Goal: Task Accomplishment & Management: Manage account settings

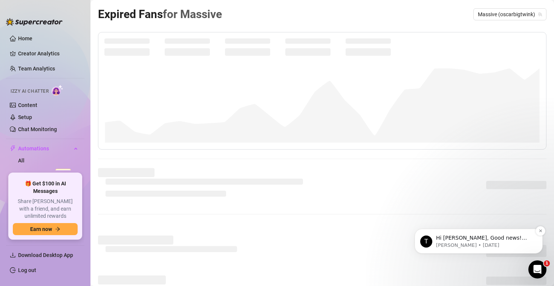
click at [469, 238] on p "Hi Pedro, Good news! We’ve just launched our Referral Program 🚀 Invite your fri…" at bounding box center [484, 238] width 97 height 8
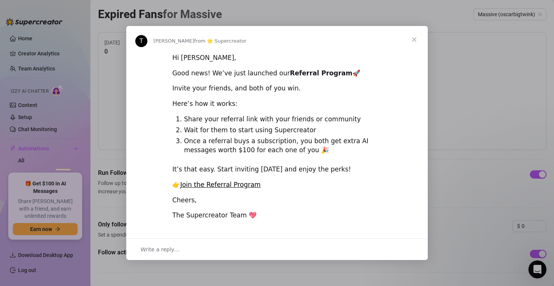
click at [449, 141] on div "Intercom messenger" at bounding box center [277, 143] width 554 height 286
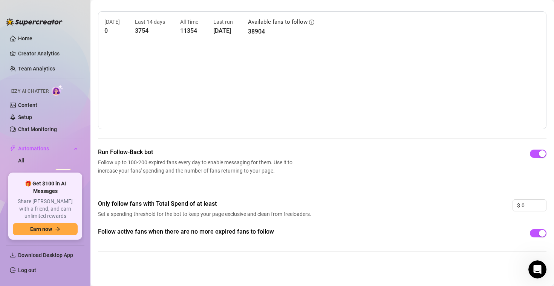
scroll to position [21, 0]
click at [367, 180] on div "Run Follow-Back bot Follow up to 100-200 expired fans every day to enable messa…" at bounding box center [322, 173] width 448 height 52
click at [530, 267] on div "Open Intercom Messenger" at bounding box center [536, 268] width 25 height 25
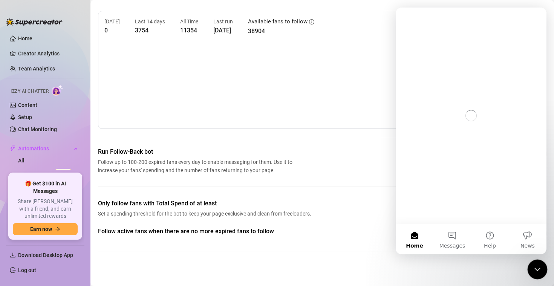
scroll to position [0, 0]
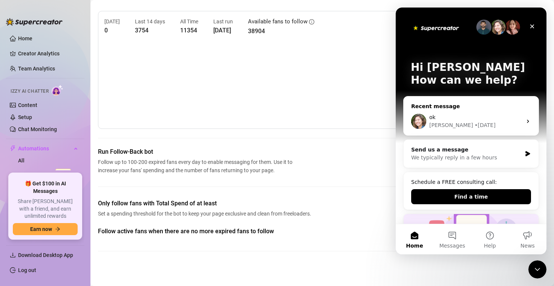
click at [463, 116] on div "ok" at bounding box center [475, 117] width 93 height 8
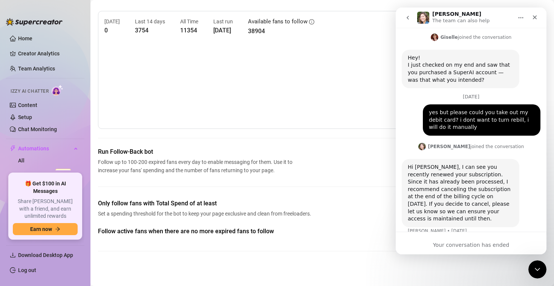
scroll to position [863, 0]
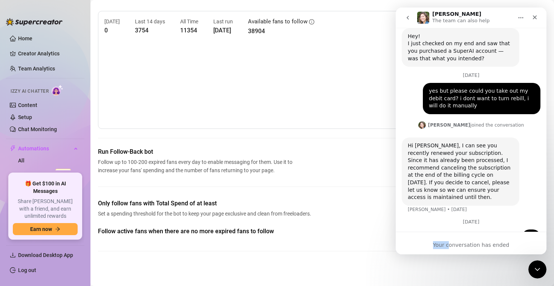
click at [452, 241] on div "Your conversation has ended" at bounding box center [471, 243] width 151 height 23
click at [453, 241] on div "Your conversation has ended" at bounding box center [471, 245] width 151 height 8
click at [409, 21] on button "go back" at bounding box center [407, 18] width 14 height 14
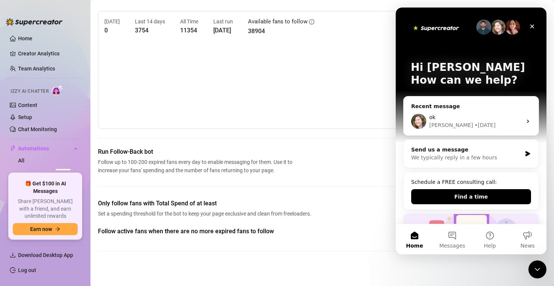
scroll to position [0, 0]
click at [456, 242] on button "Messages" at bounding box center [452, 239] width 38 height 30
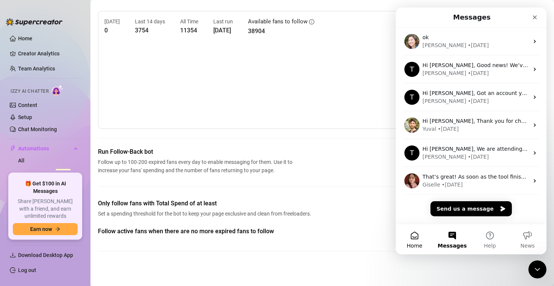
click at [418, 241] on button "Home" at bounding box center [415, 239] width 38 height 30
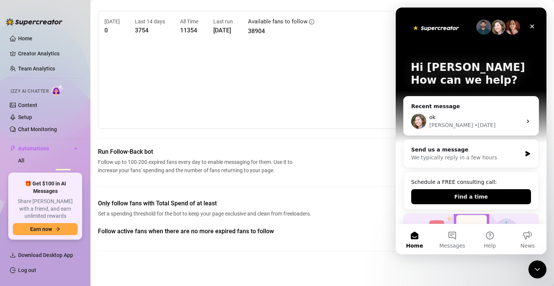
click at [275, 152] on span "Run Follow-Back bot" at bounding box center [196, 151] width 197 height 9
click at [532, 23] on div "Close" at bounding box center [532, 27] width 14 height 14
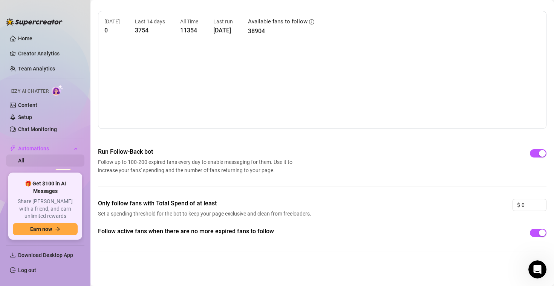
click at [24, 162] on link "All" at bounding box center [21, 160] width 6 height 6
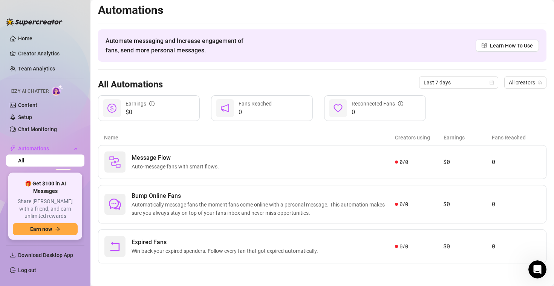
scroll to position [2, 0]
click at [41, 170] on link "Message Flow Beta" at bounding box center [46, 173] width 56 height 6
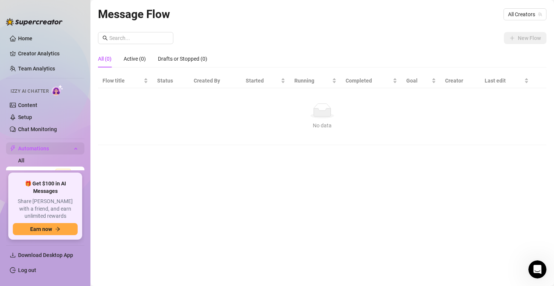
click at [39, 153] on span "Automations" at bounding box center [44, 148] width 53 height 12
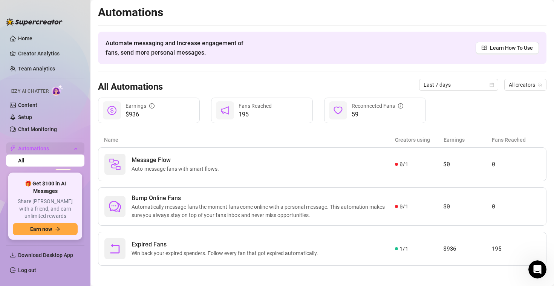
click at [38, 148] on span "Automations" at bounding box center [44, 148] width 53 height 12
click at [42, 211] on span "Share [PERSON_NAME] with a friend, and earn unlimited rewards" at bounding box center [45, 209] width 65 height 22
click at [24, 163] on link "All" at bounding box center [21, 160] width 6 height 6
click at [38, 170] on link "Message Flow Beta" at bounding box center [46, 173] width 56 height 6
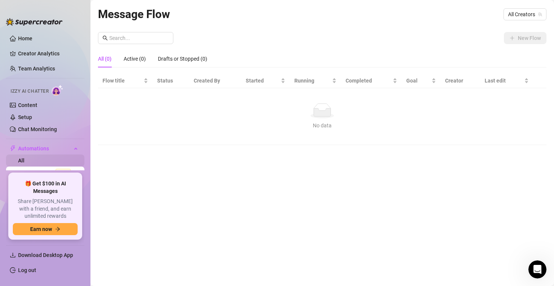
click at [24, 161] on link "All" at bounding box center [21, 160] width 6 height 6
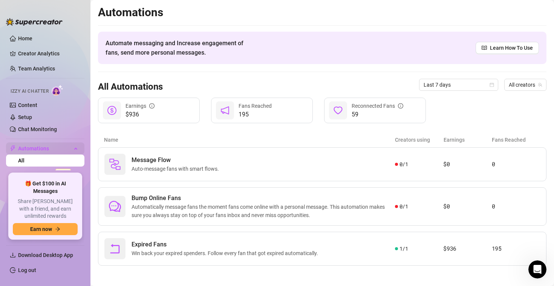
click at [30, 150] on span "Automations" at bounding box center [44, 148] width 53 height 12
click at [31, 148] on span "Automations" at bounding box center [44, 148] width 53 height 12
click at [30, 35] on link "Home" at bounding box center [25, 38] width 14 height 6
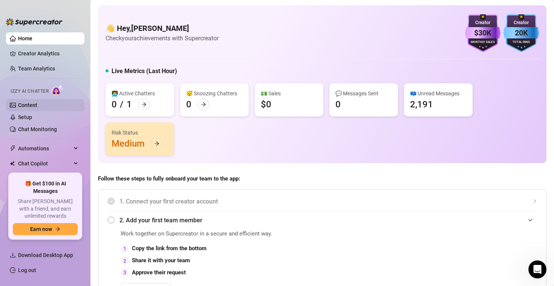
click at [27, 103] on link "Content" at bounding box center [27, 105] width 19 height 6
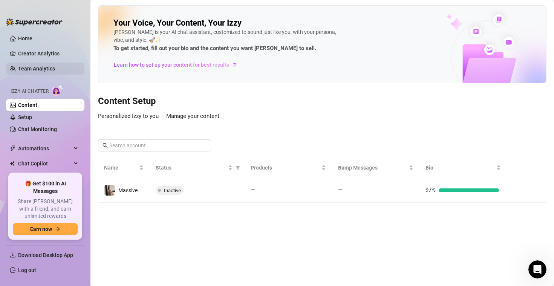
click at [40, 70] on link "Team Analytics" at bounding box center [36, 69] width 37 height 6
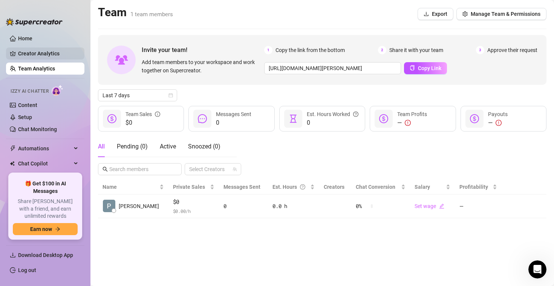
click at [46, 52] on link "Creator Analytics" at bounding box center [48, 53] width 60 height 12
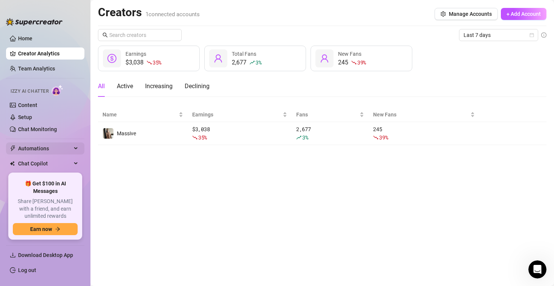
click at [40, 145] on span "Automations" at bounding box center [44, 148] width 53 height 12
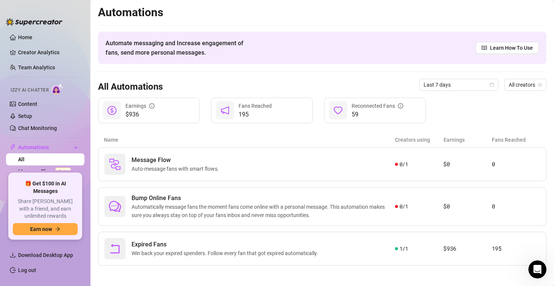
scroll to position [78, 0]
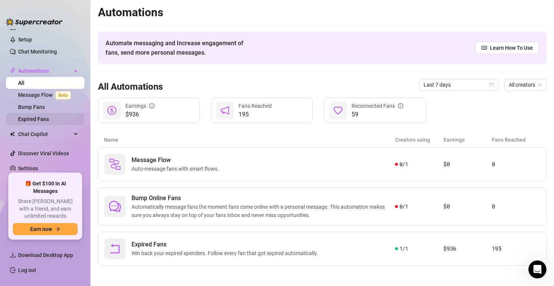
click at [42, 119] on link "Expired Fans" at bounding box center [33, 119] width 31 height 6
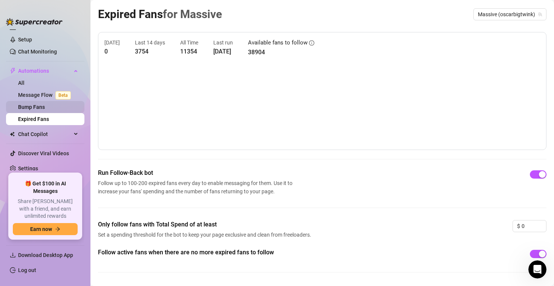
click at [41, 107] on link "Bump Fans" at bounding box center [31, 107] width 27 height 6
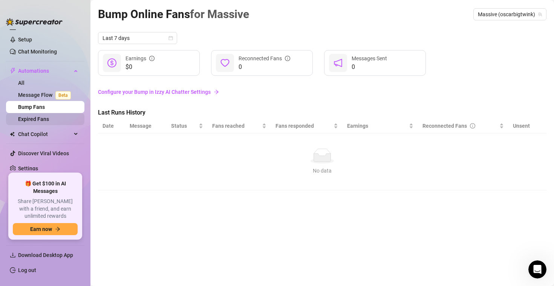
click at [37, 119] on link "Expired Fans" at bounding box center [33, 119] width 31 height 6
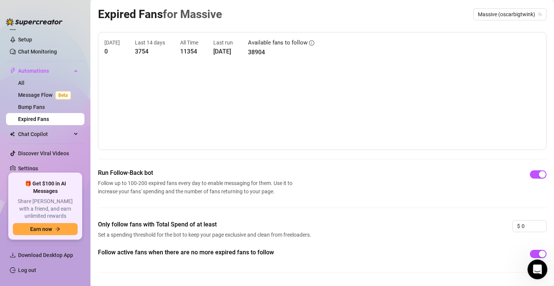
click at [535, 267] on icon "Open Intercom Messenger" at bounding box center [536, 268] width 12 height 12
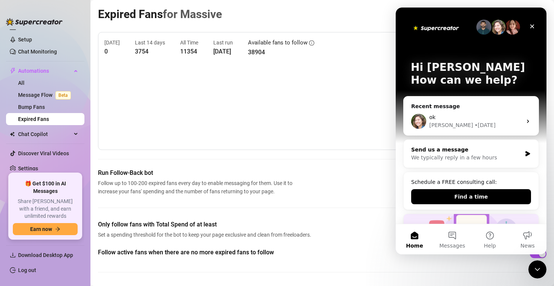
click at [464, 153] on div "Send us a message" at bounding box center [466, 150] width 110 height 8
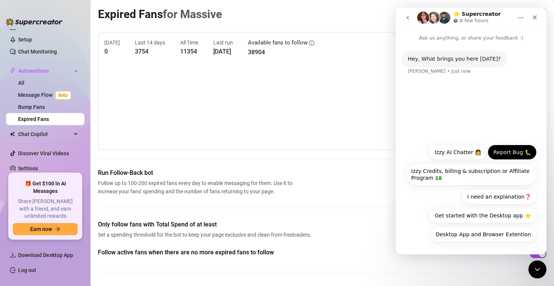
click at [505, 157] on button "Report Bug 🐛" at bounding box center [511, 152] width 49 height 15
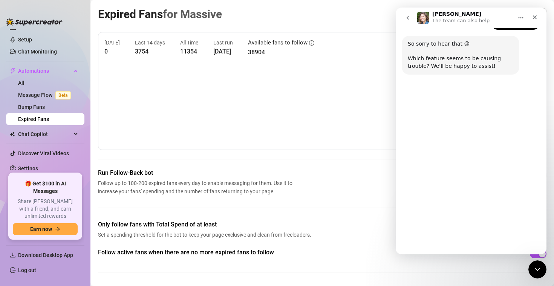
scroll to position [72, 0]
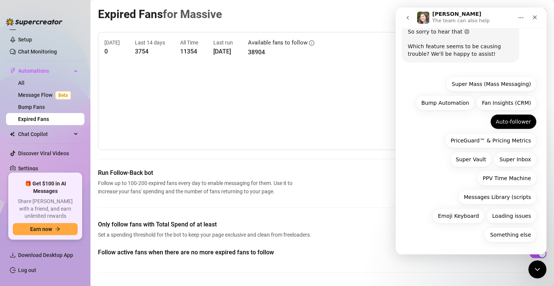
click at [519, 121] on button "Auto-follower" at bounding box center [513, 121] width 46 height 15
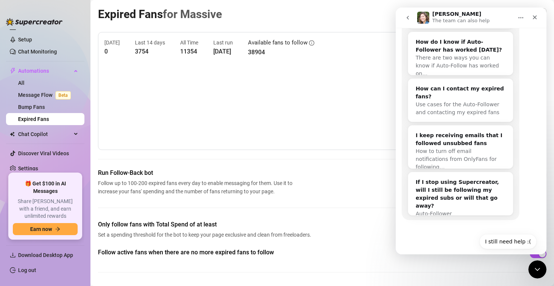
scroll to position [258, 0]
click at [521, 95] on div "First things first, it looks like we have a help center article on this topic: …" at bounding box center [471, 67] width 139 height 324
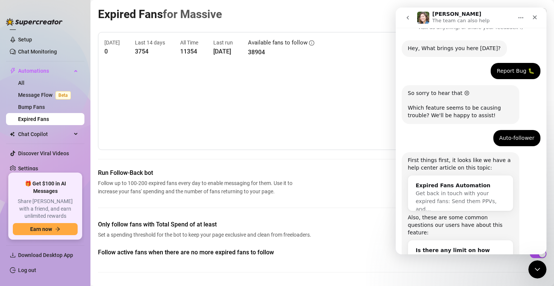
scroll to position [135, 0]
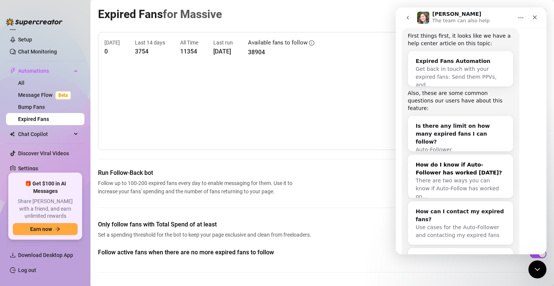
click at [462, 177] on div "There are two ways you can know if Auto-Follow has worked on…" at bounding box center [460, 189] width 90 height 24
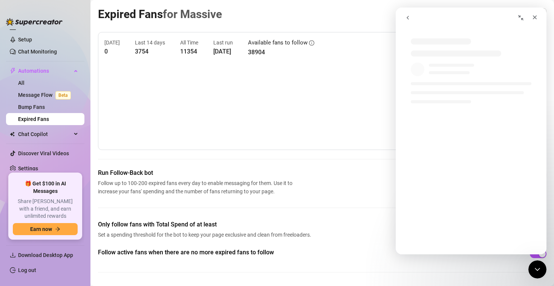
scroll to position [0, 0]
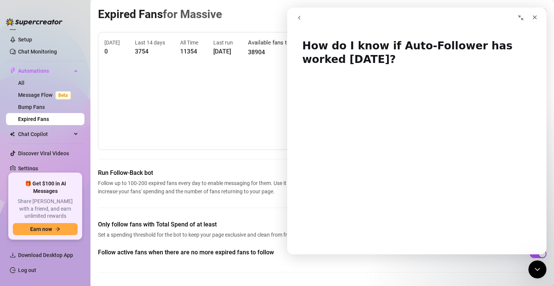
click at [298, 17] on icon "go back" at bounding box center [299, 18] width 6 height 6
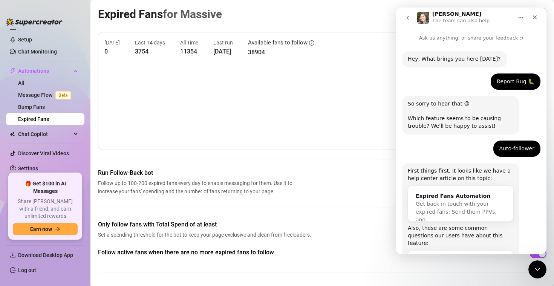
scroll to position [258, 0]
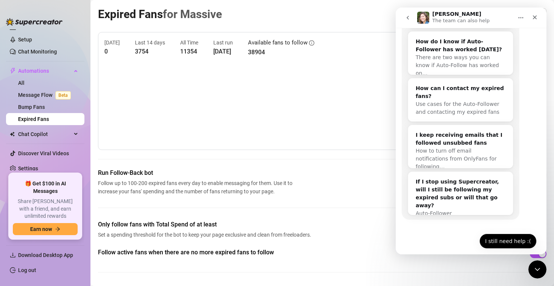
click at [503, 234] on button "I still need help :(" at bounding box center [507, 241] width 57 height 15
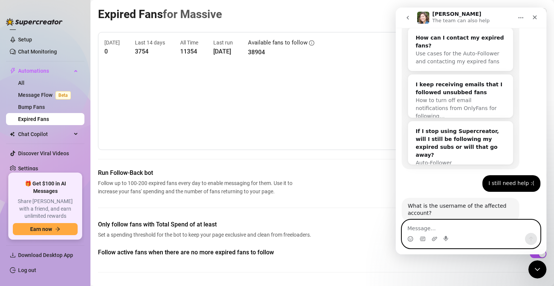
scroll to position [318, 0]
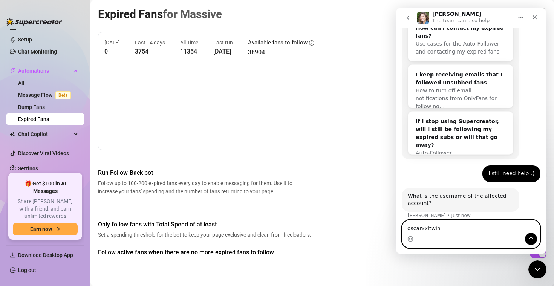
type textarea "oscarxxltwink"
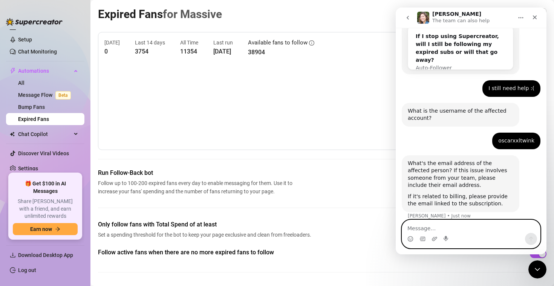
scroll to position [404, 0]
type textarea "[EMAIL_ADDRESS][DOMAIN_NAME]"
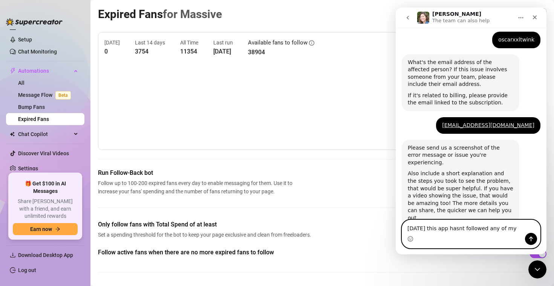
scroll to position [512, 0]
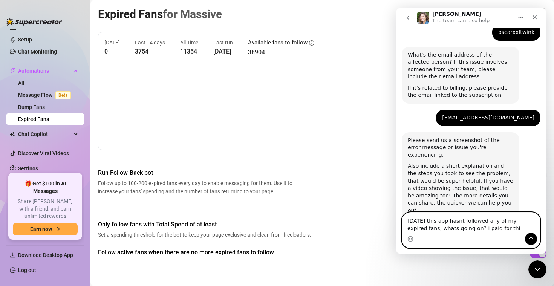
type textarea "Since sunday this app hasnt followed any of my expired fans, whats going on? i …"
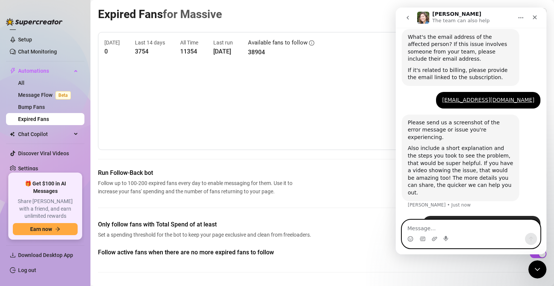
scroll to position [541, 0]
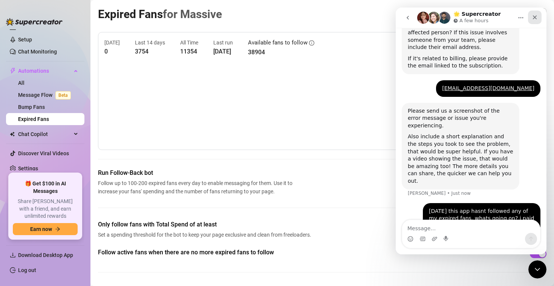
click at [538, 17] on div "Close" at bounding box center [535, 18] width 14 height 14
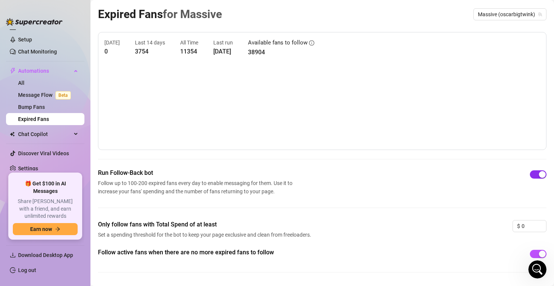
click at [538, 176] on span "button" at bounding box center [538, 174] width 17 height 8
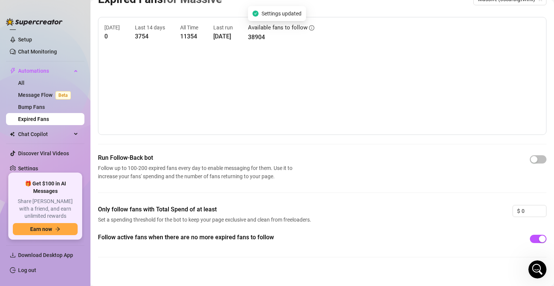
scroll to position [21, 0]
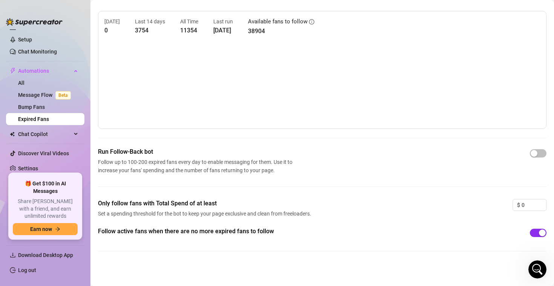
click at [539, 230] on div "button" at bounding box center [542, 232] width 7 height 7
click at [534, 154] on div "button" at bounding box center [533, 153] width 7 height 7
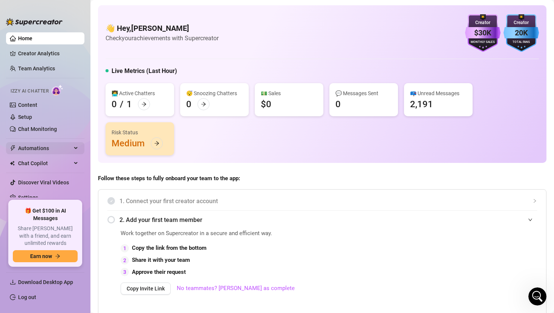
click at [58, 149] on span "Automations" at bounding box center [44, 148] width 53 height 12
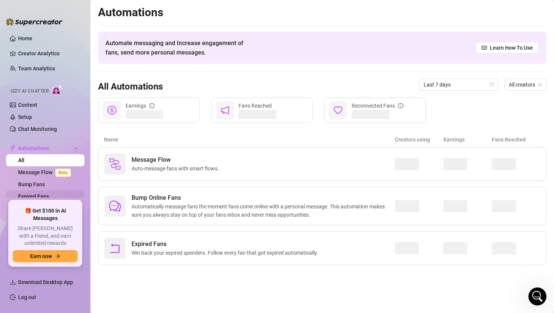
click at [49, 198] on link "Expired Fans" at bounding box center [33, 197] width 31 height 6
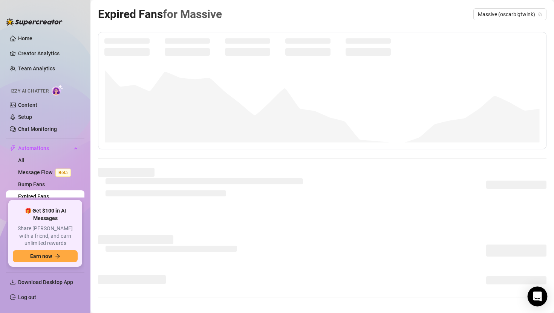
click at [532, 295] on div "Open Intercom Messenger" at bounding box center [537, 297] width 20 height 20
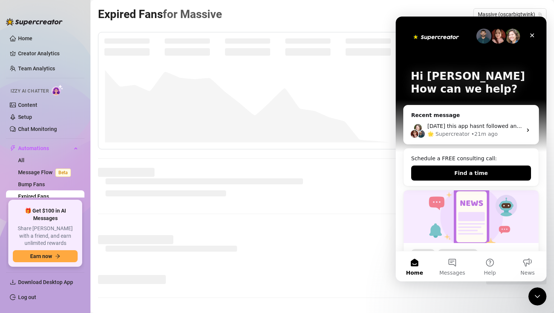
click at [360, 93] on canvas at bounding box center [321, 105] width 435 height 75
click at [532, 36] on icon "Close" at bounding box center [532, 36] width 4 height 4
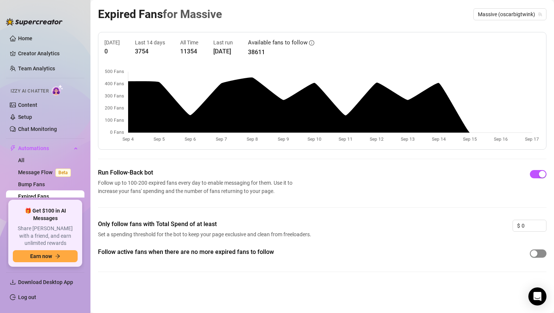
click at [535, 255] on div "button" at bounding box center [533, 253] width 7 height 7
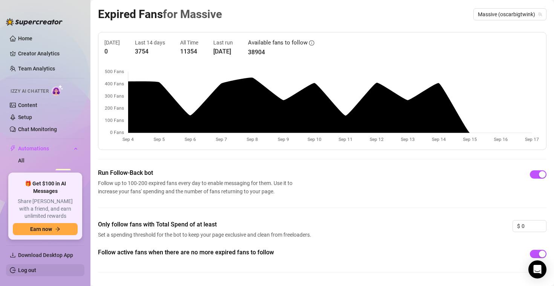
click at [27, 268] on link "Log out" at bounding box center [27, 270] width 18 height 6
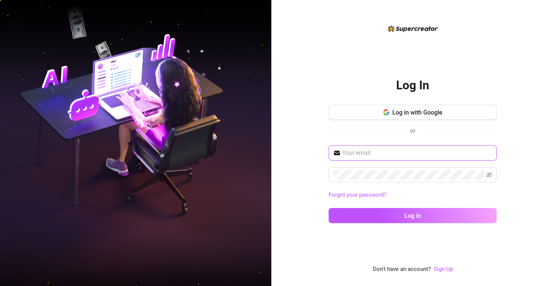
click at [371, 153] on input "text" at bounding box center [417, 152] width 150 height 9
type input "[EMAIL_ADDRESS][DOMAIN_NAME]"
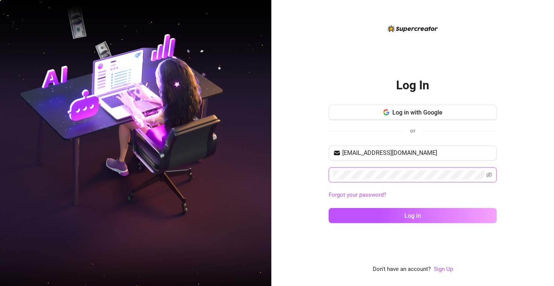
click at [328, 208] on button "Log in" at bounding box center [412, 215] width 168 height 15
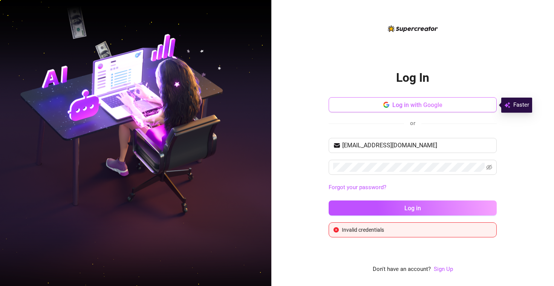
click at [418, 108] on span "Log in with Google" at bounding box center [417, 104] width 50 height 7
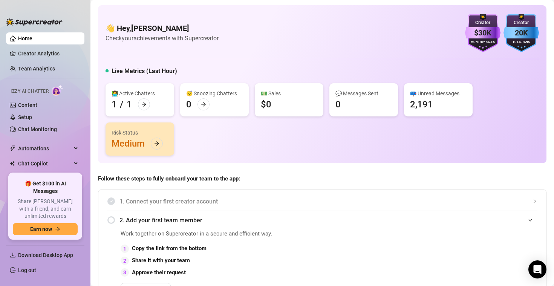
click at [285, 140] on div "👩‍💻 Active Chatters 1 / 1 😴 Snoozing Chatters 0 💵 Sales $0 💬 Messages Sent 0 📪 …" at bounding box center [321, 119] width 433 height 72
click at [43, 55] on link "Creator Analytics" at bounding box center [48, 53] width 60 height 12
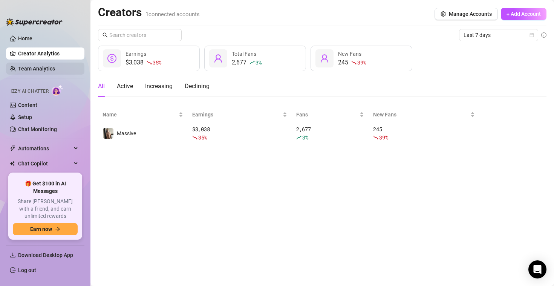
click at [39, 66] on link "Team Analytics" at bounding box center [36, 69] width 37 height 6
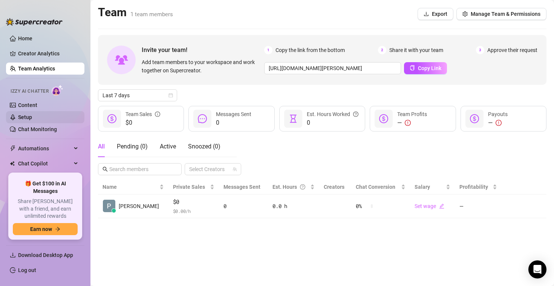
click at [29, 120] on link "Setup" at bounding box center [25, 117] width 14 height 6
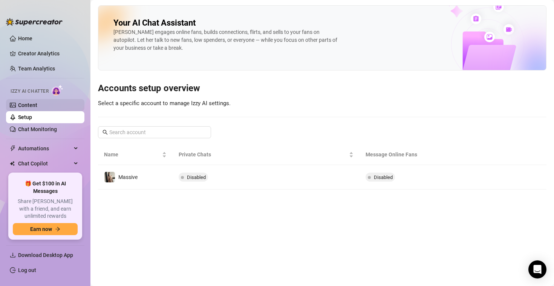
click at [37, 108] on link "Content" at bounding box center [27, 105] width 19 height 6
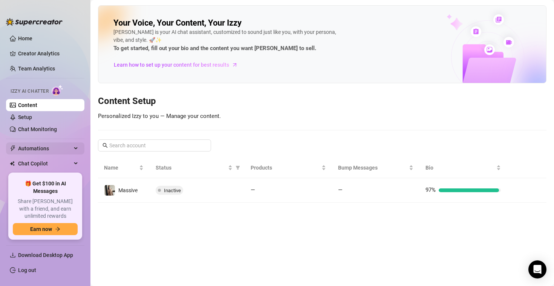
click at [37, 149] on span "Automations" at bounding box center [44, 148] width 53 height 12
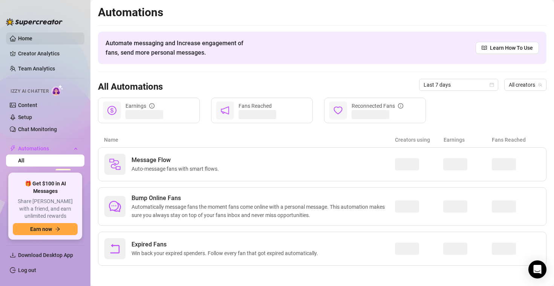
click at [32, 41] on link "Home" at bounding box center [25, 38] width 14 height 6
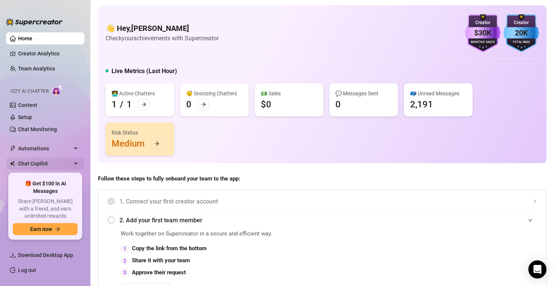
click at [44, 162] on span "Chat Copilot" at bounding box center [44, 163] width 53 height 12
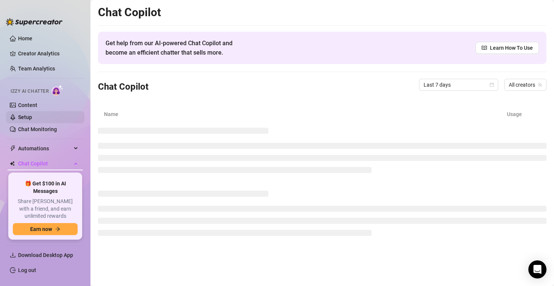
click at [32, 120] on link "Setup" at bounding box center [25, 117] width 14 height 6
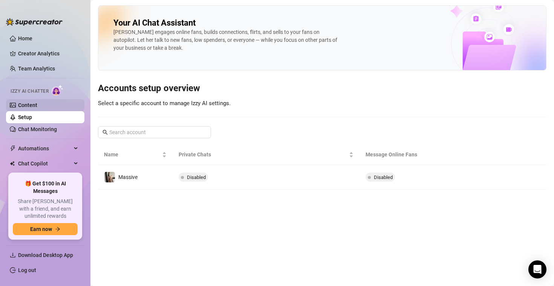
click at [37, 108] on link "Content" at bounding box center [27, 105] width 19 height 6
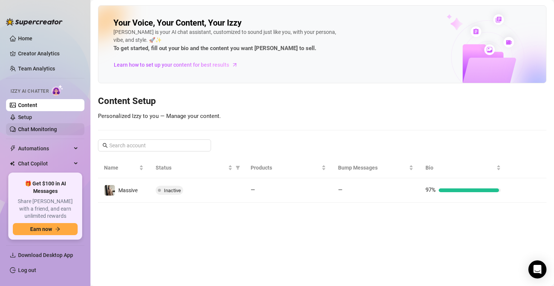
click at [44, 132] on link "Chat Monitoring" at bounding box center [37, 129] width 39 height 6
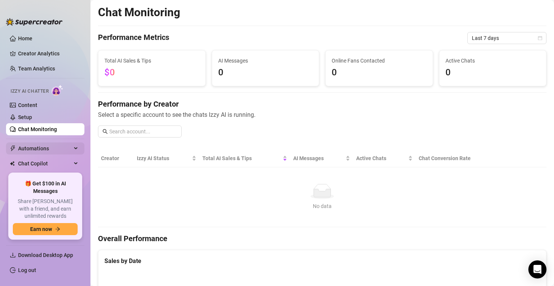
click at [44, 149] on span "Automations" at bounding box center [44, 148] width 53 height 12
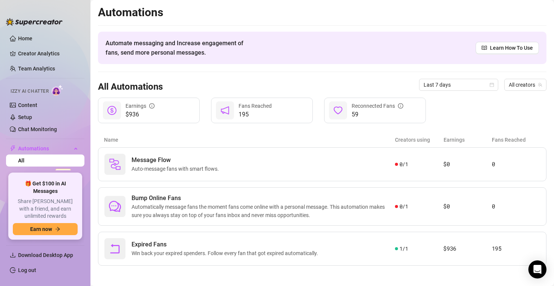
click at [43, 23] on img at bounding box center [34, 22] width 57 height 8
click at [23, 38] on link "Home" at bounding box center [25, 38] width 14 height 6
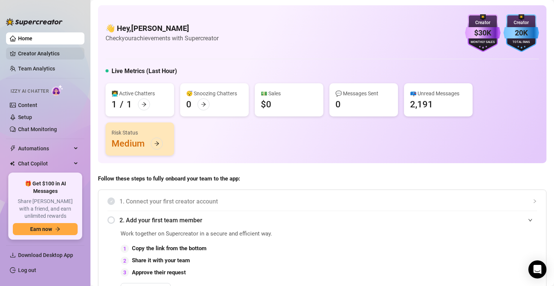
click at [24, 51] on link "Creator Analytics" at bounding box center [48, 53] width 60 height 12
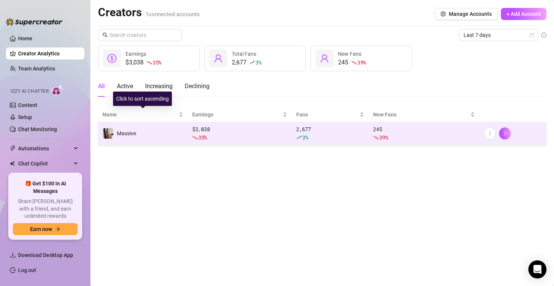
click at [109, 134] on img at bounding box center [108, 133] width 11 height 11
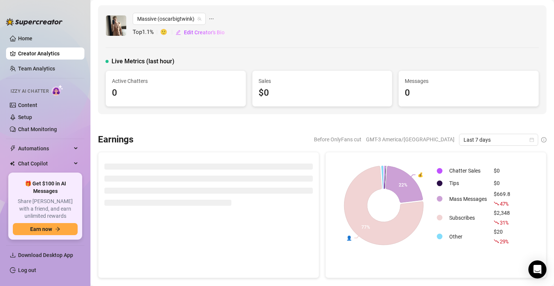
click at [121, 27] on img at bounding box center [116, 25] width 20 height 20
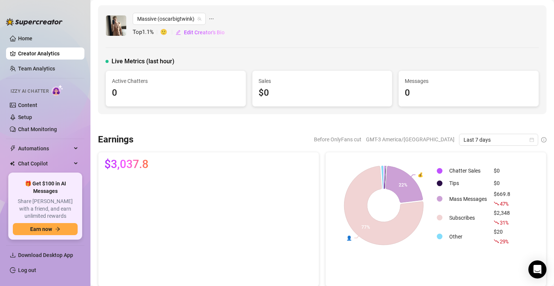
click at [211, 19] on icon "ellipsis" at bounding box center [211, 18] width 5 height 5
click at [320, 28] on div "Massive (oscarbigtwink) Top 1.1 % 🙂 Edit Creator's Bio" at bounding box center [321, 26] width 433 height 26
click at [210, 20] on icon "ellipsis" at bounding box center [211, 18] width 5 height 5
click at [234, 61] on span "Remove creator" at bounding box center [243, 58] width 40 height 7
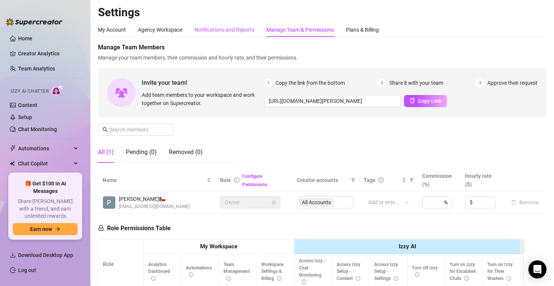
click at [244, 28] on div "Notifications and Reports" at bounding box center [224, 30] width 60 height 8
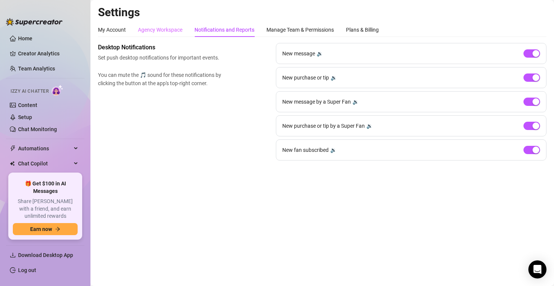
click at [161, 25] on div "Agency Workspace" at bounding box center [160, 30] width 44 height 14
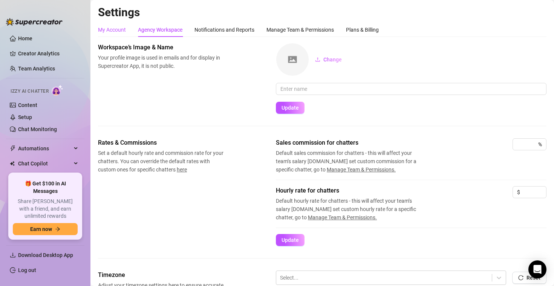
click at [114, 31] on div "My Account" at bounding box center [112, 30] width 28 height 8
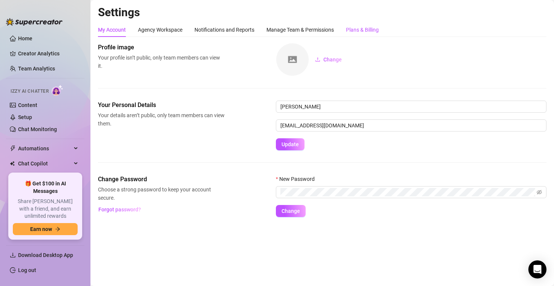
click at [365, 32] on div "Plans & Billing" at bounding box center [362, 30] width 33 height 8
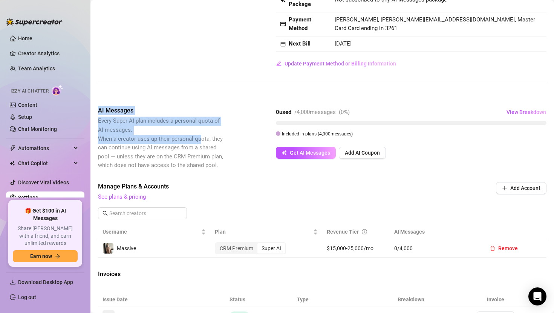
click at [202, 139] on div "Billing Overview Creator Plans 1 x Super AI, 0 x CRM Premium AI Message Package…" at bounding box center [322, 179] width 448 height 413
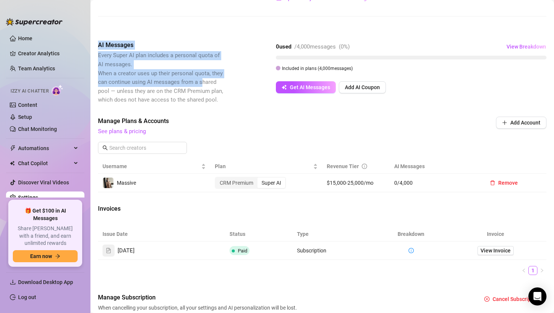
scroll to position [151, 0]
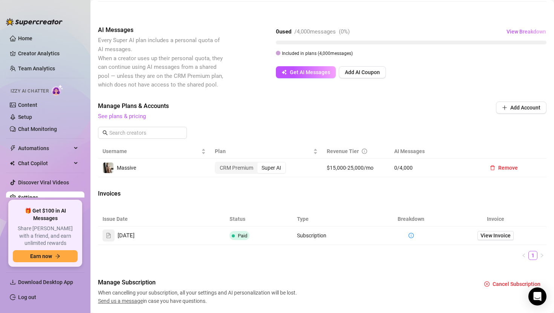
click at [149, 169] on td "Massive" at bounding box center [154, 168] width 112 height 18
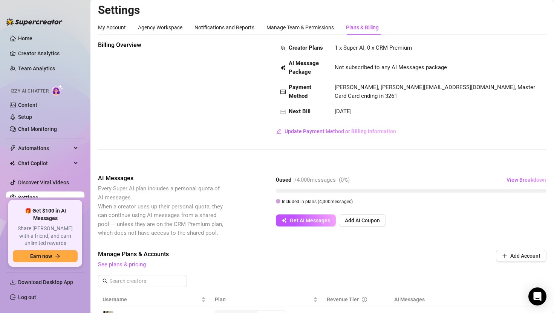
scroll to position [0, 0]
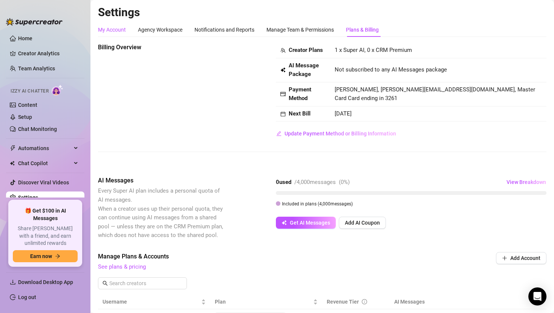
click at [118, 29] on div "My Account" at bounding box center [112, 30] width 28 height 8
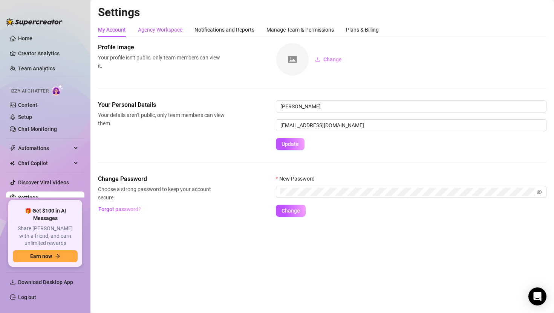
click at [178, 29] on div "Agency Workspace" at bounding box center [160, 30] width 44 height 8
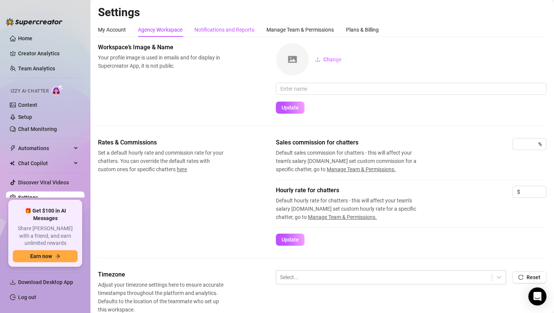
click at [205, 30] on div "Notifications and Reports" at bounding box center [224, 30] width 60 height 8
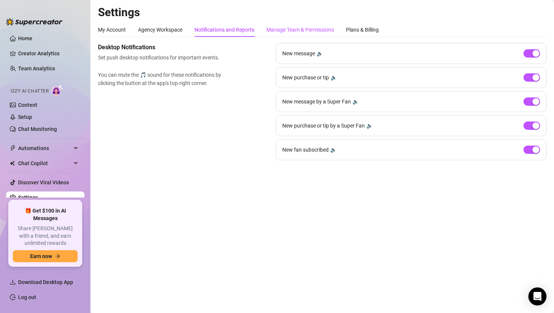
click at [296, 34] on div "Manage Team & Permissions" at bounding box center [299, 30] width 67 height 8
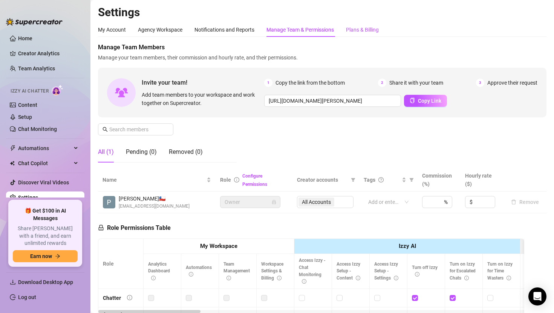
click at [354, 29] on div "Plans & Billing" at bounding box center [362, 30] width 33 height 8
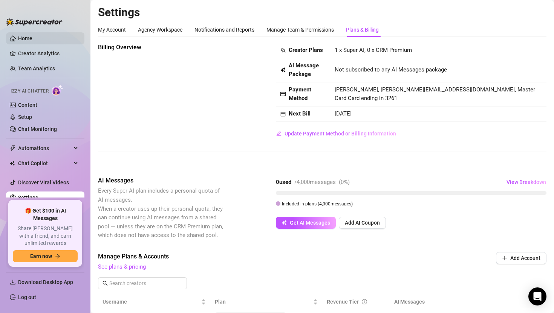
click at [32, 35] on link "Home" at bounding box center [25, 38] width 14 height 6
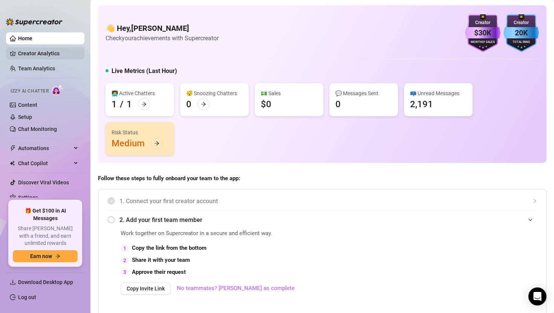
click at [41, 55] on link "Creator Analytics" at bounding box center [48, 53] width 60 height 12
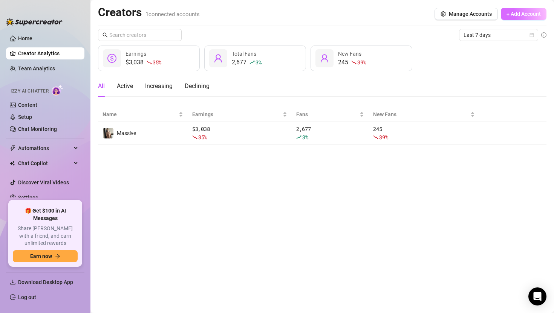
click at [523, 13] on span "+ Add Account" at bounding box center [523, 14] width 34 height 6
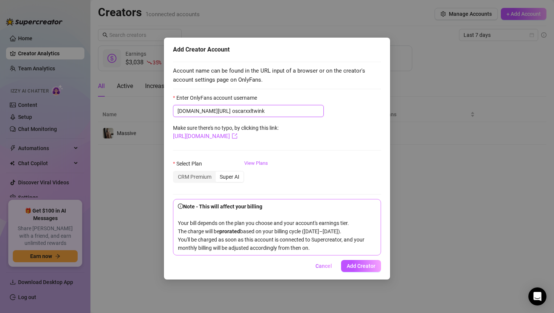
type input "oscarxxltwink"
click at [238, 179] on div "Super AI" at bounding box center [229, 177] width 28 height 11
click at [217, 173] on input "Super AI" at bounding box center [217, 173] width 0 height 0
click at [354, 269] on span "Add Creator" at bounding box center [361, 266] width 29 height 6
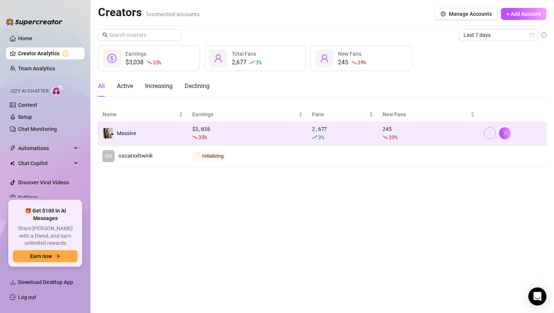
click at [492, 133] on button "button" at bounding box center [490, 133] width 12 height 12
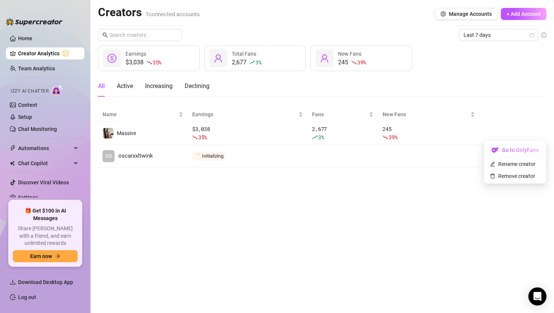
click at [368, 208] on main "Creators 1 connected accounts Manage Accounts + Add Account Last 7 days $3,038 …" at bounding box center [321, 156] width 463 height 313
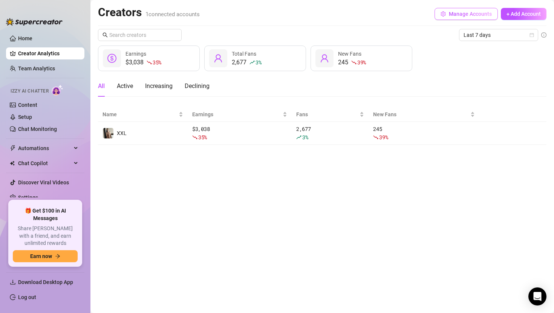
click at [457, 12] on span "Manage Accounts" at bounding box center [470, 14] width 43 height 6
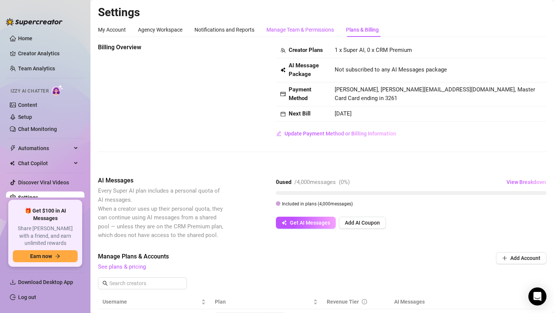
click at [308, 31] on div "Manage Team & Permissions" at bounding box center [299, 30] width 67 height 8
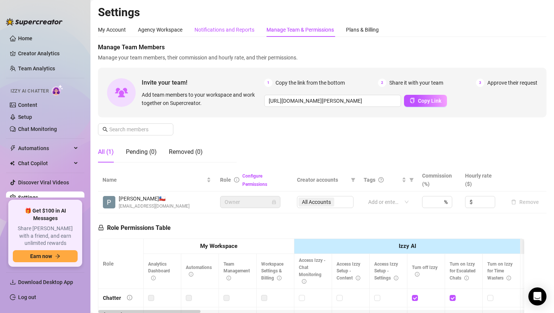
click at [234, 31] on div "Notifications and Reports" at bounding box center [224, 30] width 60 height 8
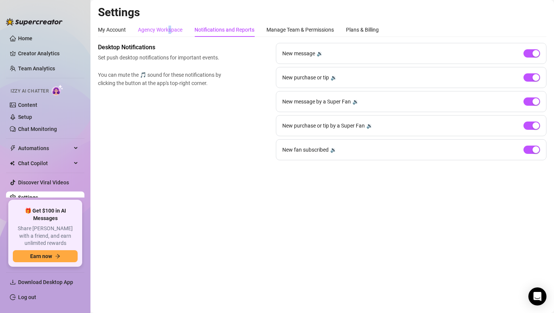
click at [170, 27] on div "Agency Workspace" at bounding box center [160, 30] width 44 height 8
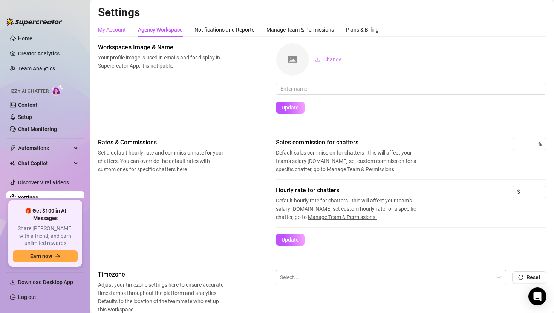
click at [119, 34] on div "My Account" at bounding box center [112, 30] width 28 height 8
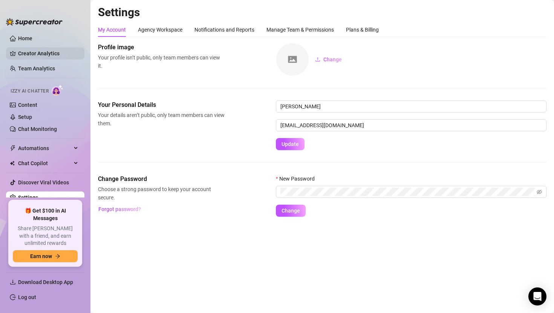
click at [44, 50] on link "Creator Analytics" at bounding box center [48, 53] width 60 height 12
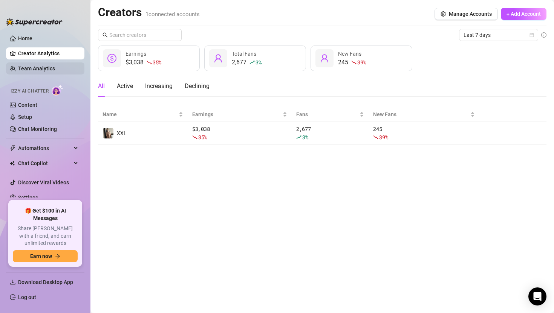
click at [55, 68] on link "Team Analytics" at bounding box center [36, 69] width 37 height 6
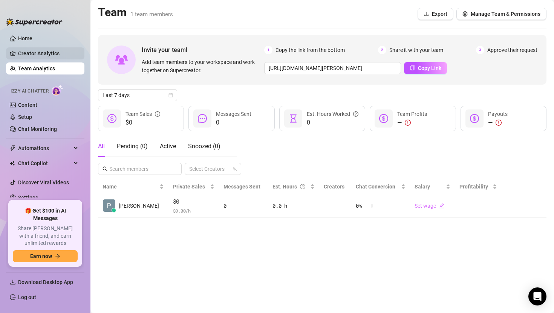
click at [57, 58] on link "Creator Analytics" at bounding box center [48, 53] width 60 height 12
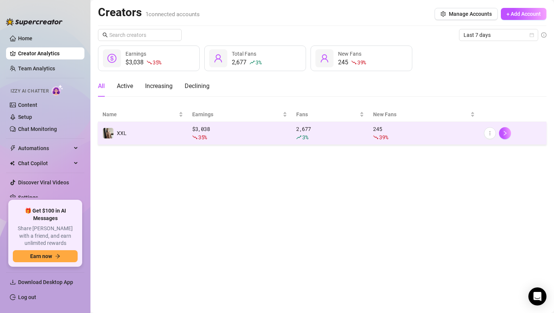
click at [373, 138] on icon "fall" at bounding box center [375, 137] width 5 height 5
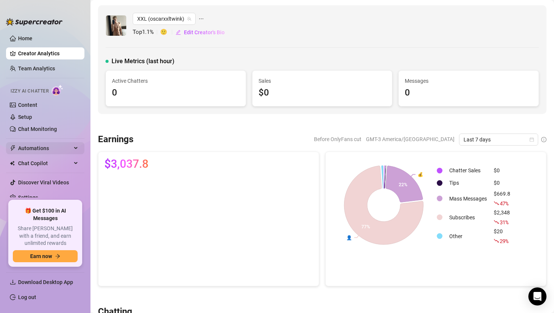
click at [37, 143] on span "Automations" at bounding box center [44, 148] width 53 height 12
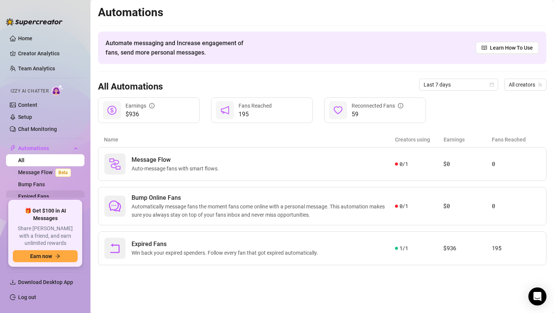
click at [37, 196] on link "Expired Fans" at bounding box center [33, 197] width 31 height 6
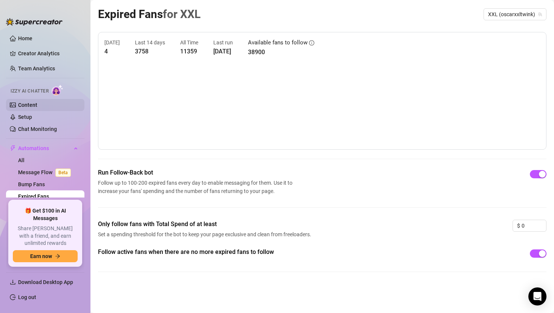
click at [21, 108] on link "Content" at bounding box center [27, 105] width 19 height 6
